Goal: Check status: Check status

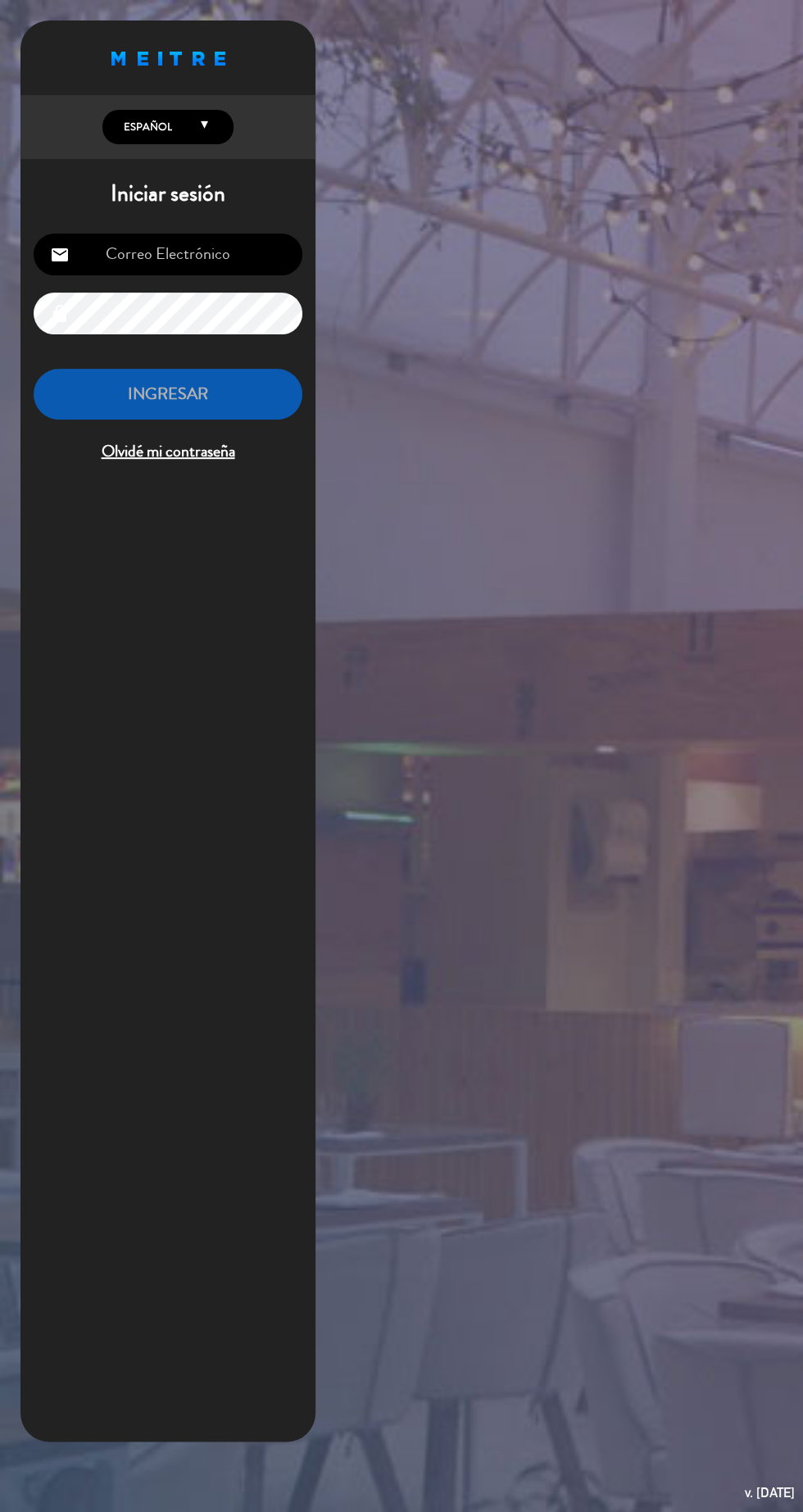
click at [153, 255] on input "email" at bounding box center [167, 254] width 269 height 42
type input "[EMAIL_ADDRESS][DOMAIN_NAME]"
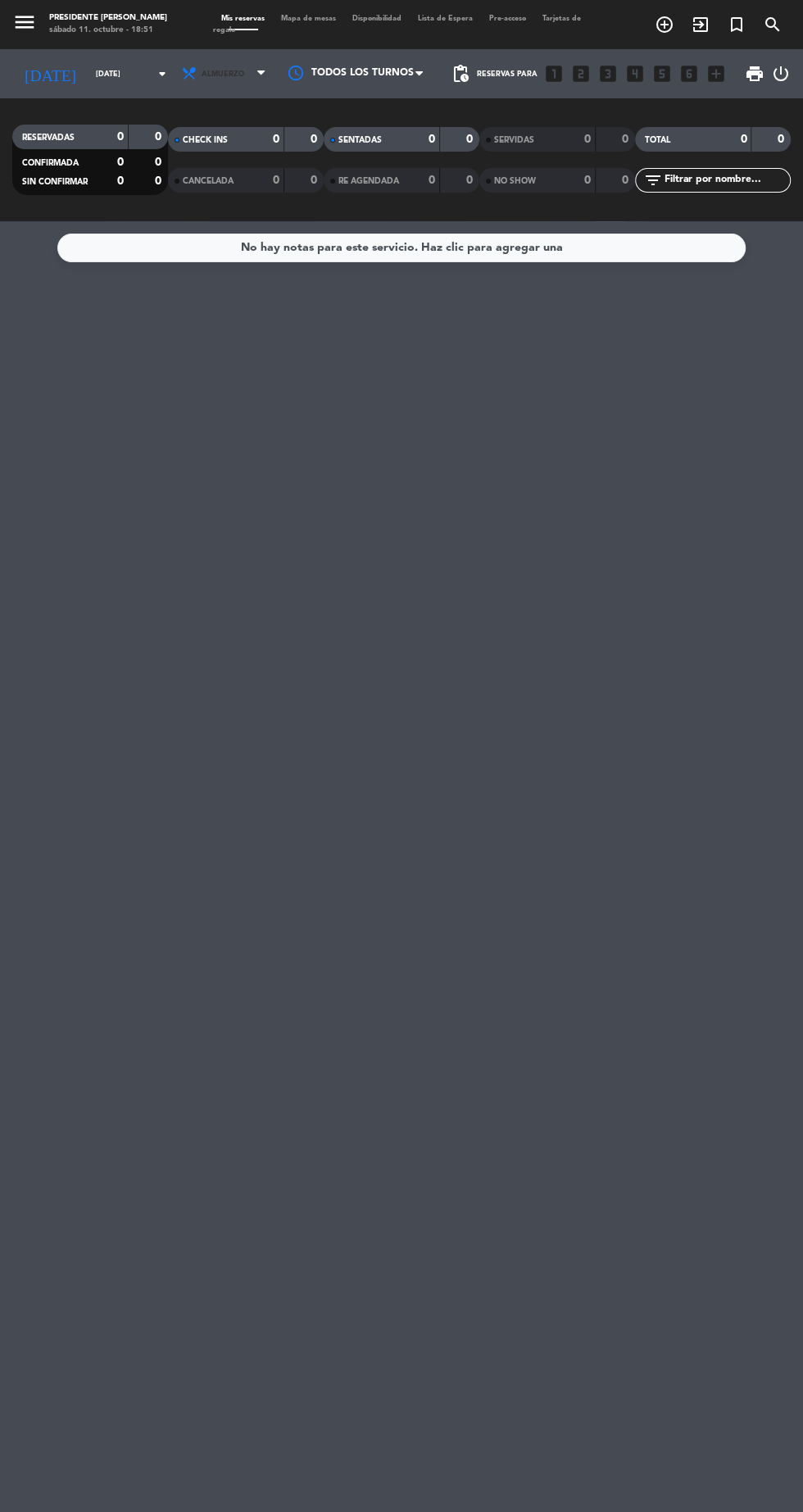
click at [207, 64] on span "Almuerzo" at bounding box center [225, 73] width 98 height 36
click at [239, 109] on div "menu Presidente Bar Recoleta [DATE] 11. octubre - 18:51 Mis reservas Mapa de me…" at bounding box center [402, 110] width 803 height 221
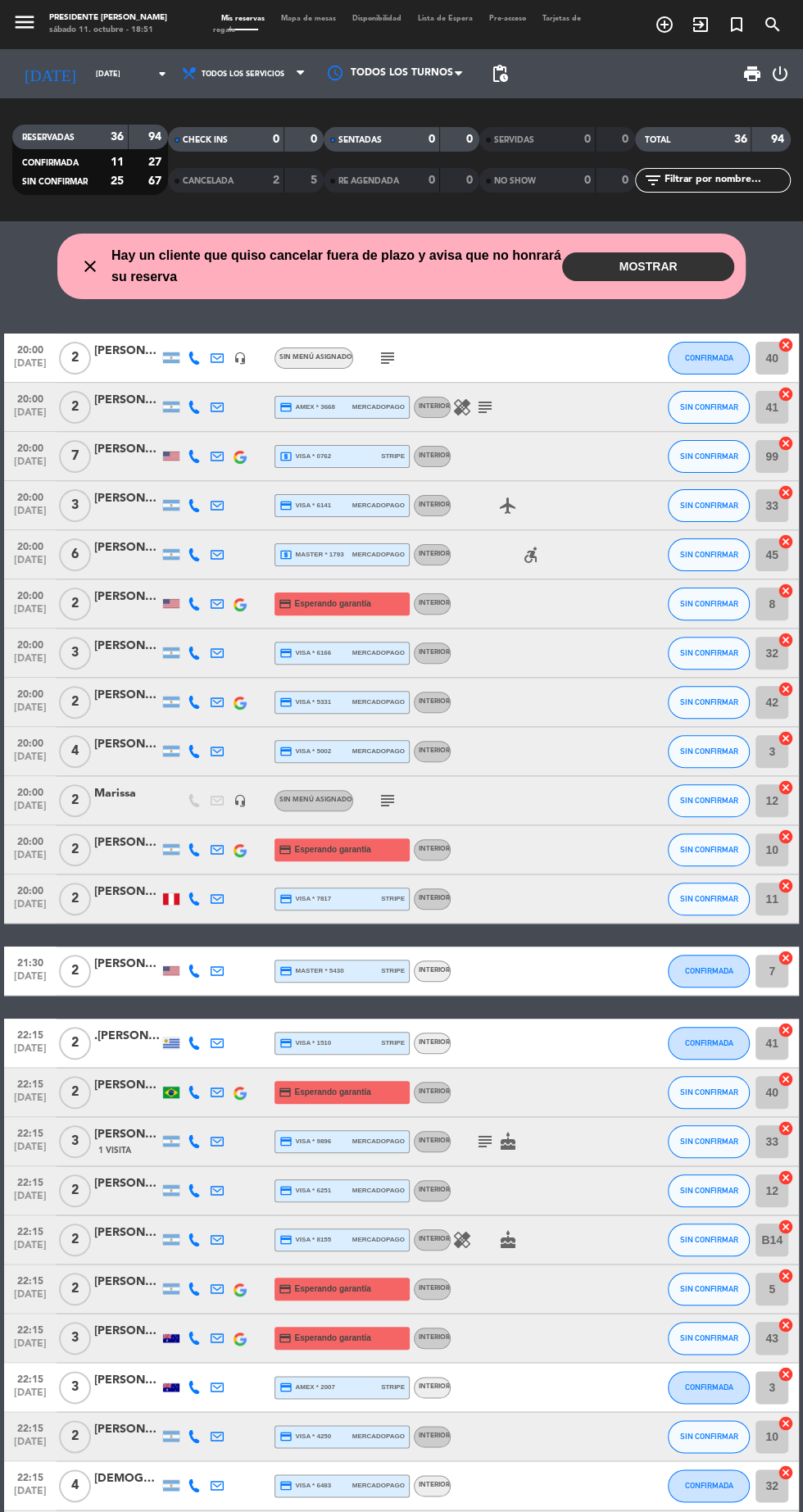
click at [484, 404] on icon "subject" at bounding box center [485, 408] width 19 height 19
click at [637, 264] on button "MOSTRAR" at bounding box center [648, 267] width 172 height 29
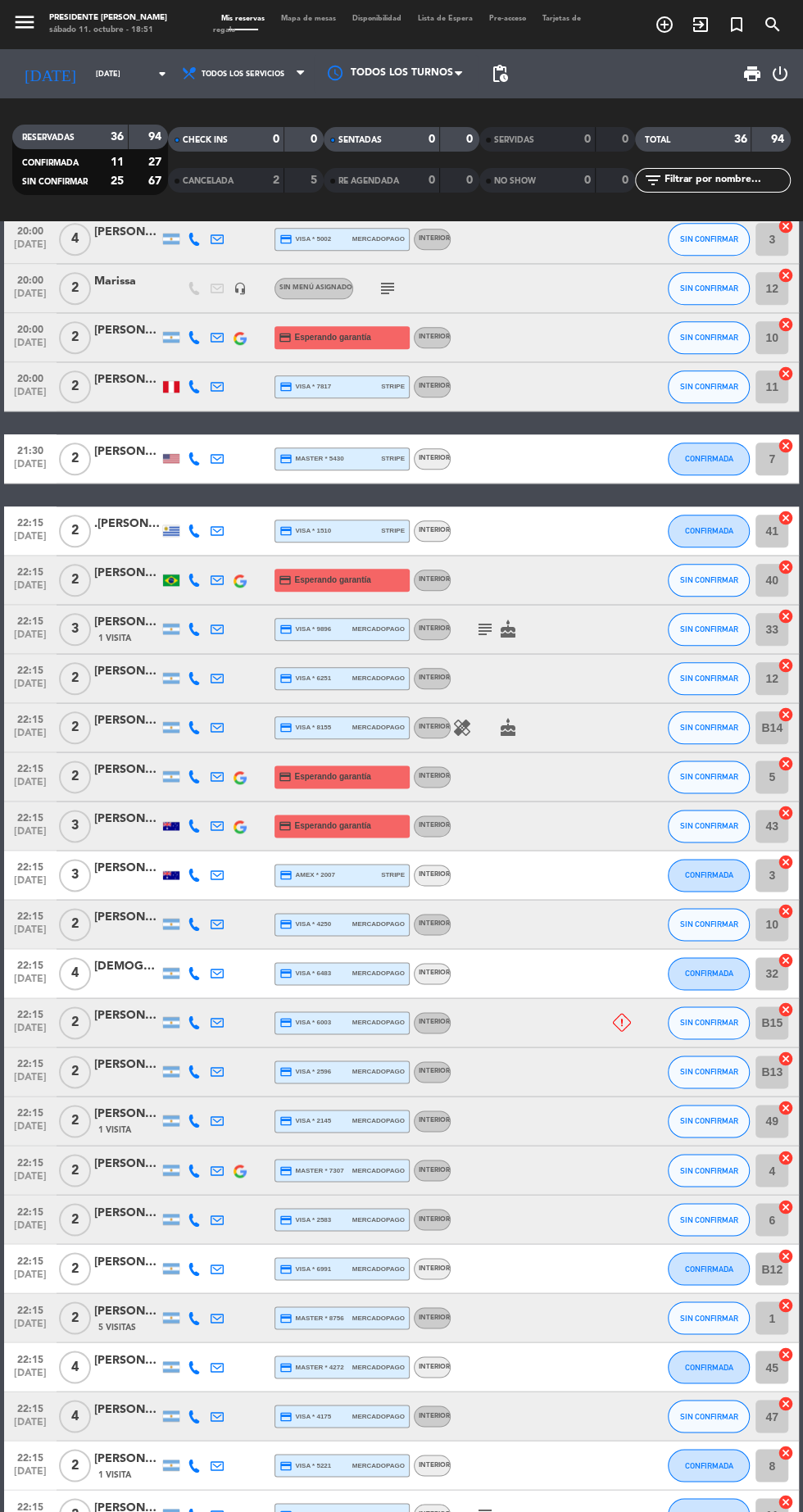
scroll to position [638, 0]
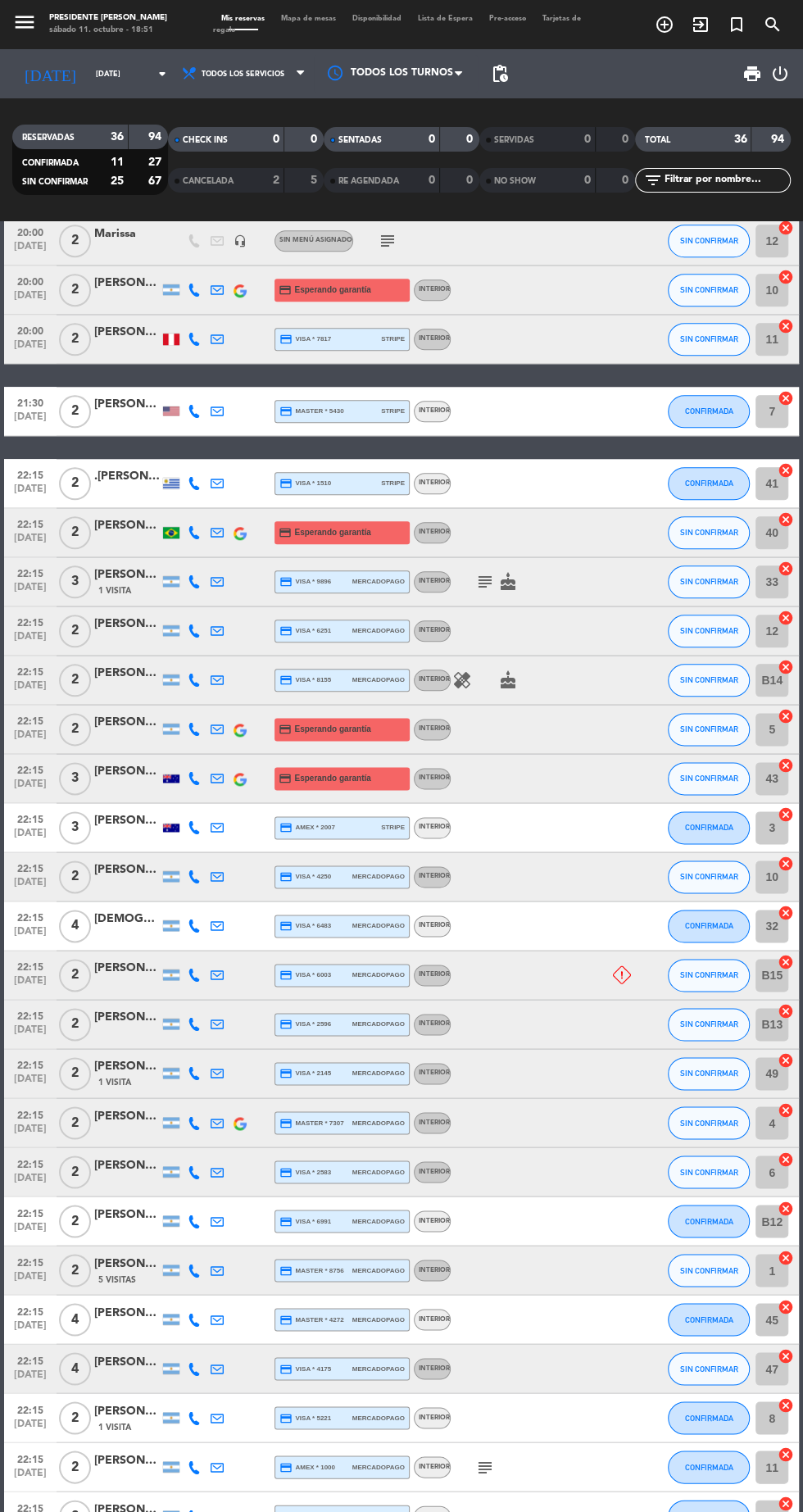
click at [484, 581] on icon "subject" at bounding box center [485, 582] width 19 height 19
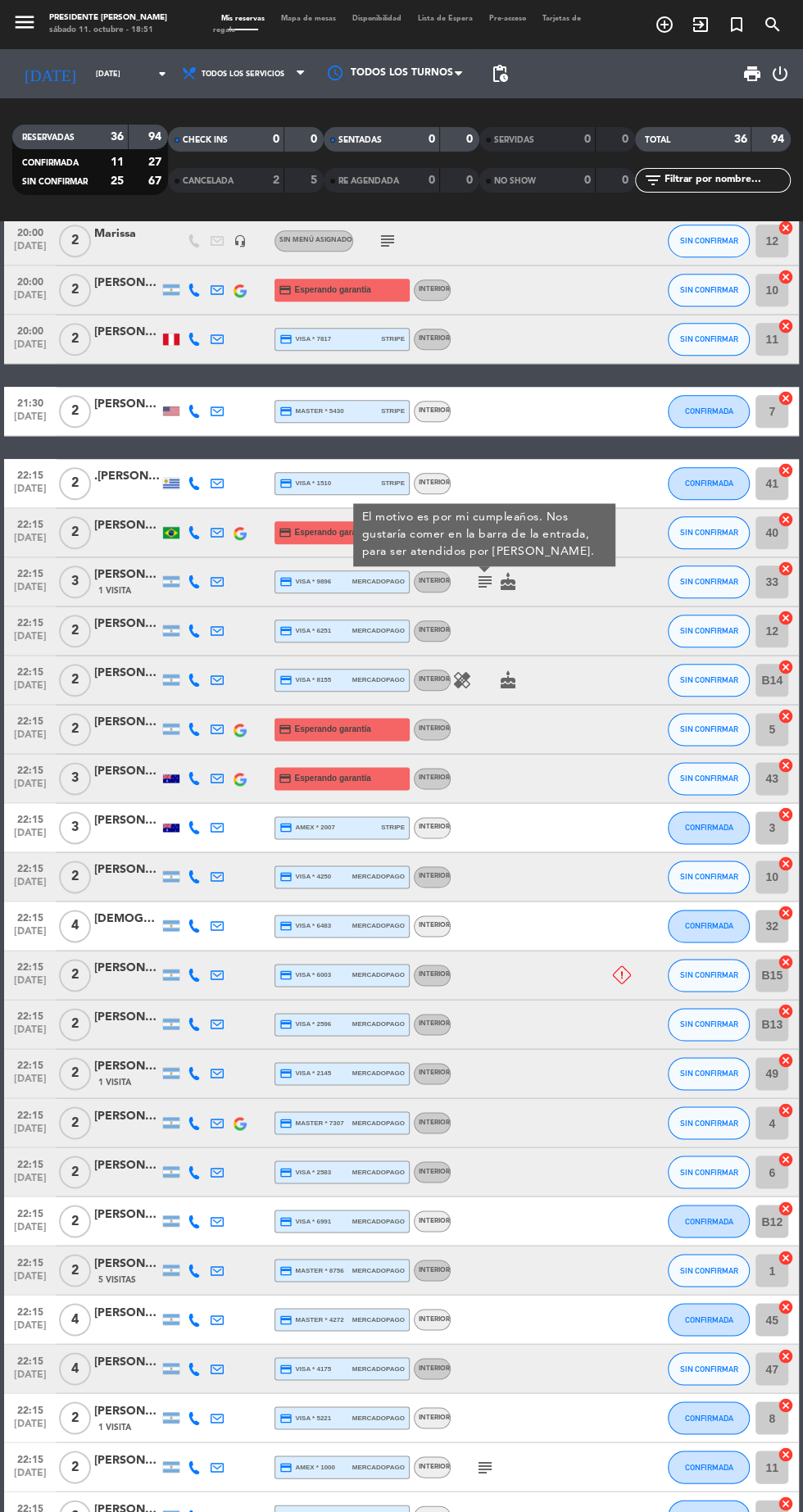
scroll to position [679, 0]
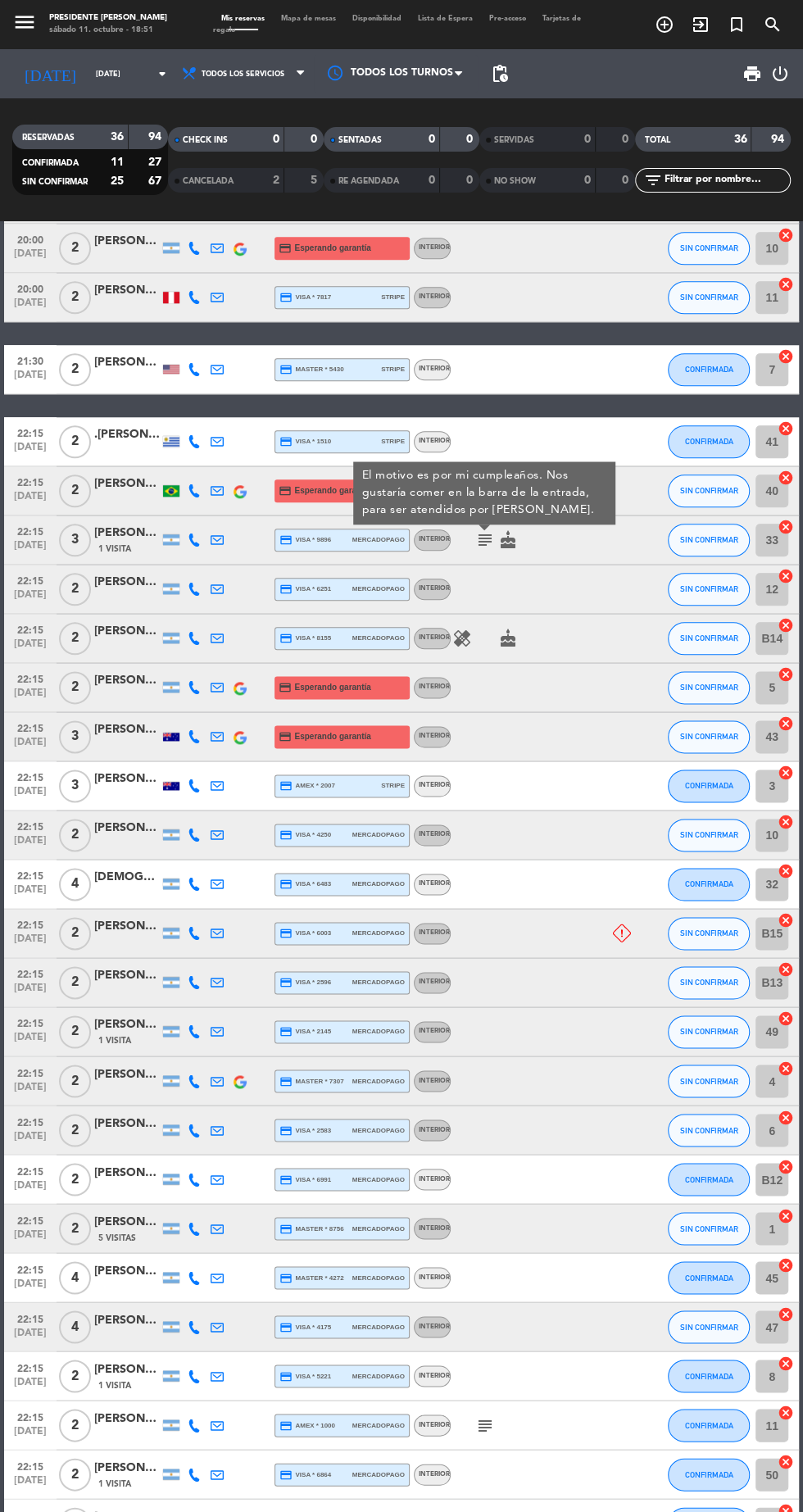
click at [486, 1422] on icon "subject" at bounding box center [485, 1425] width 19 height 19
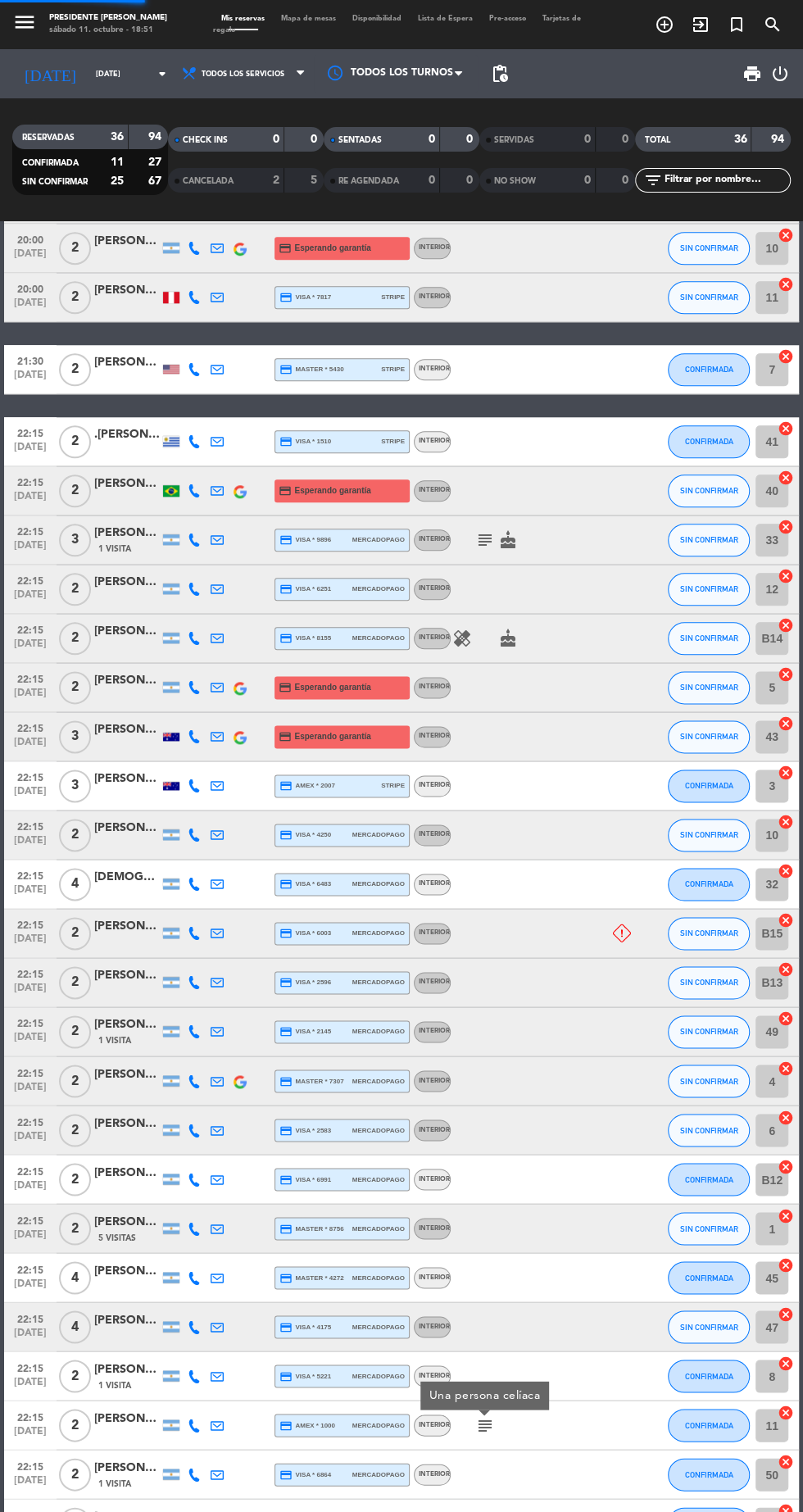
click at [484, 1511] on icon "subject" at bounding box center [485, 1523] width 19 height 19
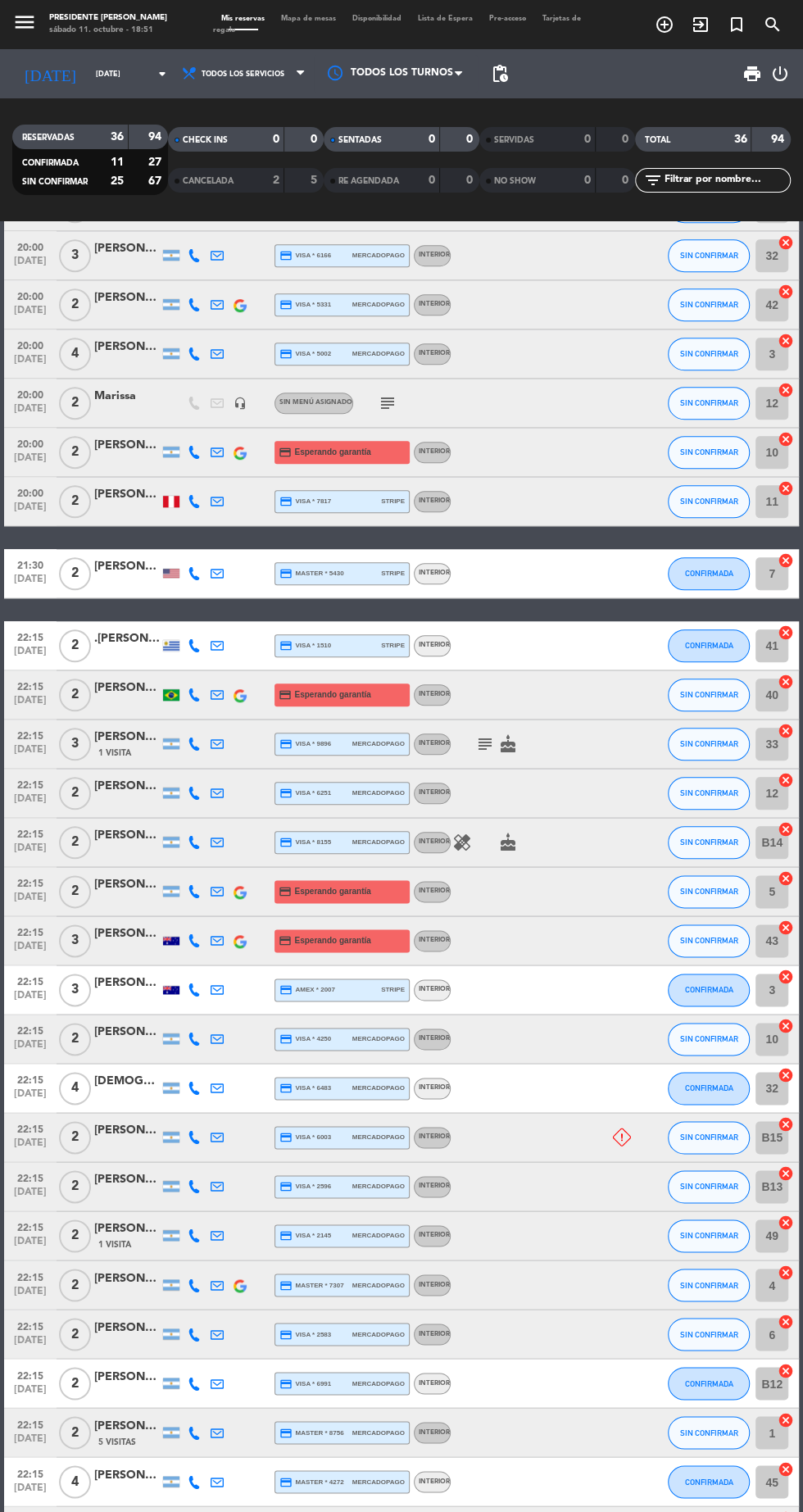
scroll to position [403, 0]
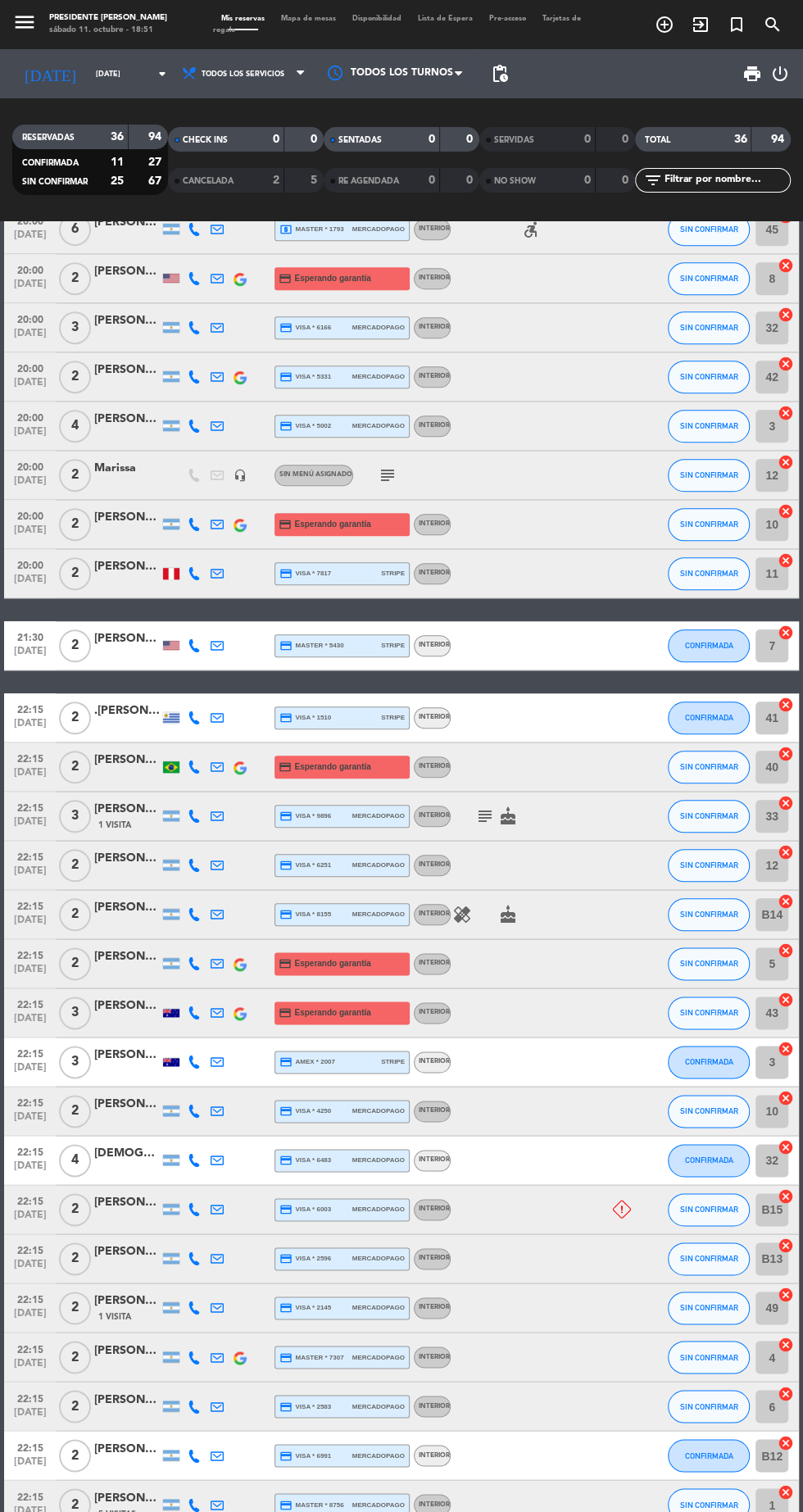
click at [464, 908] on icon "healing" at bounding box center [462, 915] width 19 height 19
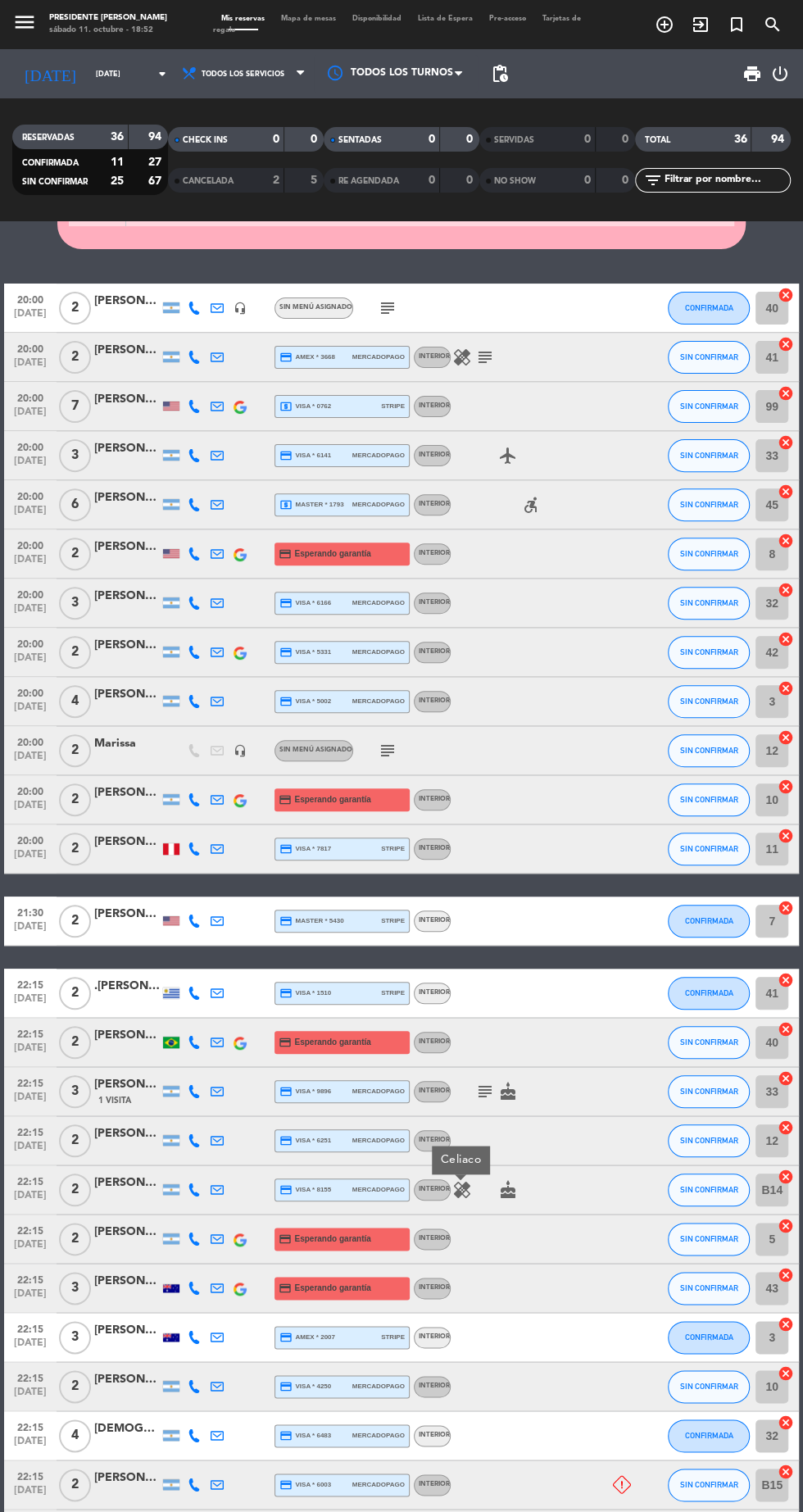
scroll to position [0, 0]
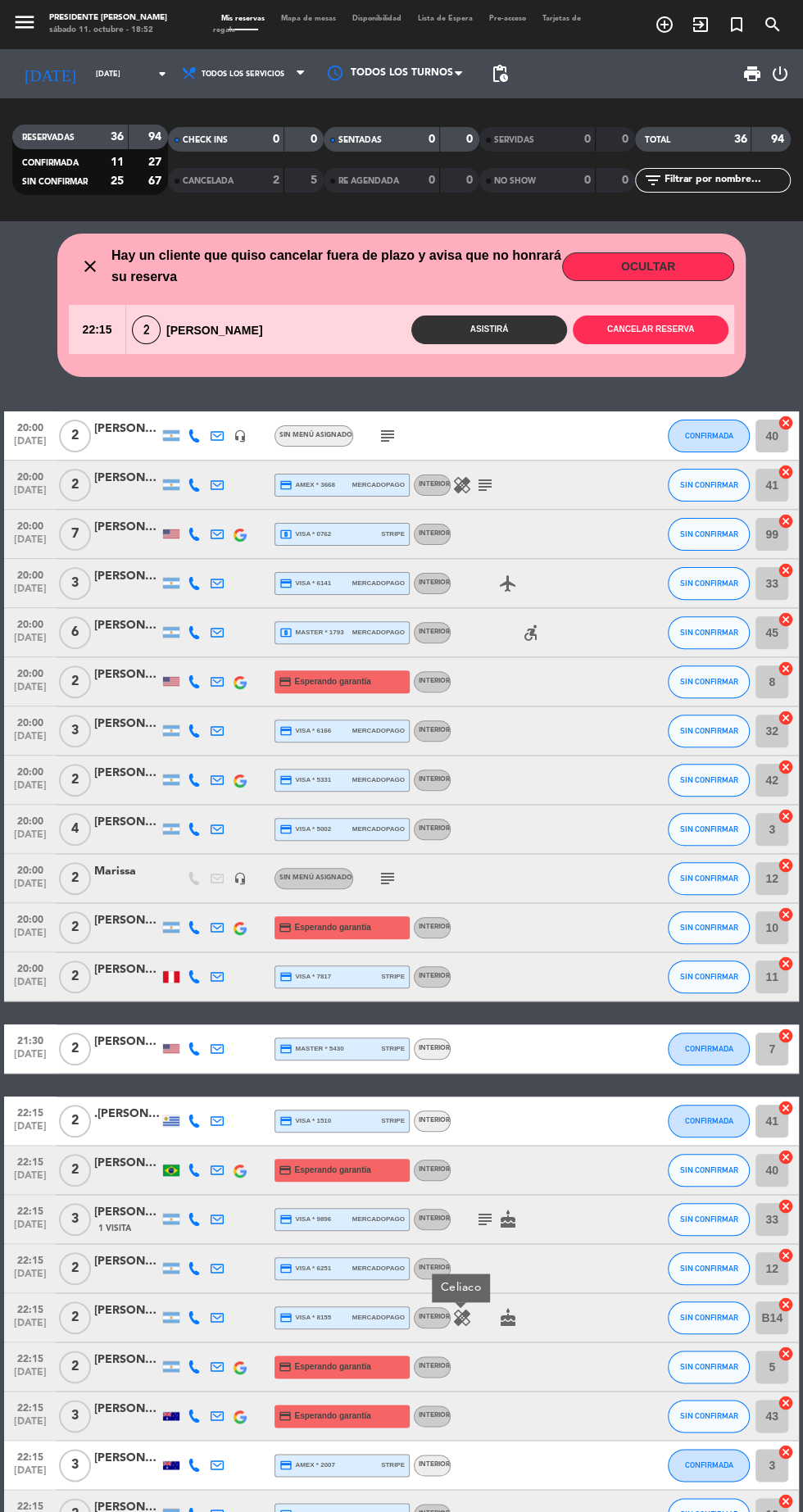
click at [531, 634] on icon "accessible_forward" at bounding box center [531, 632] width 19 height 19
click at [348, 636] on div "local_atm master * 1793 mercadopago" at bounding box center [342, 632] width 125 height 21
click at [385, 435] on icon "subject" at bounding box center [388, 435] width 19 height 19
